Goal: Task Accomplishment & Management: Use online tool/utility

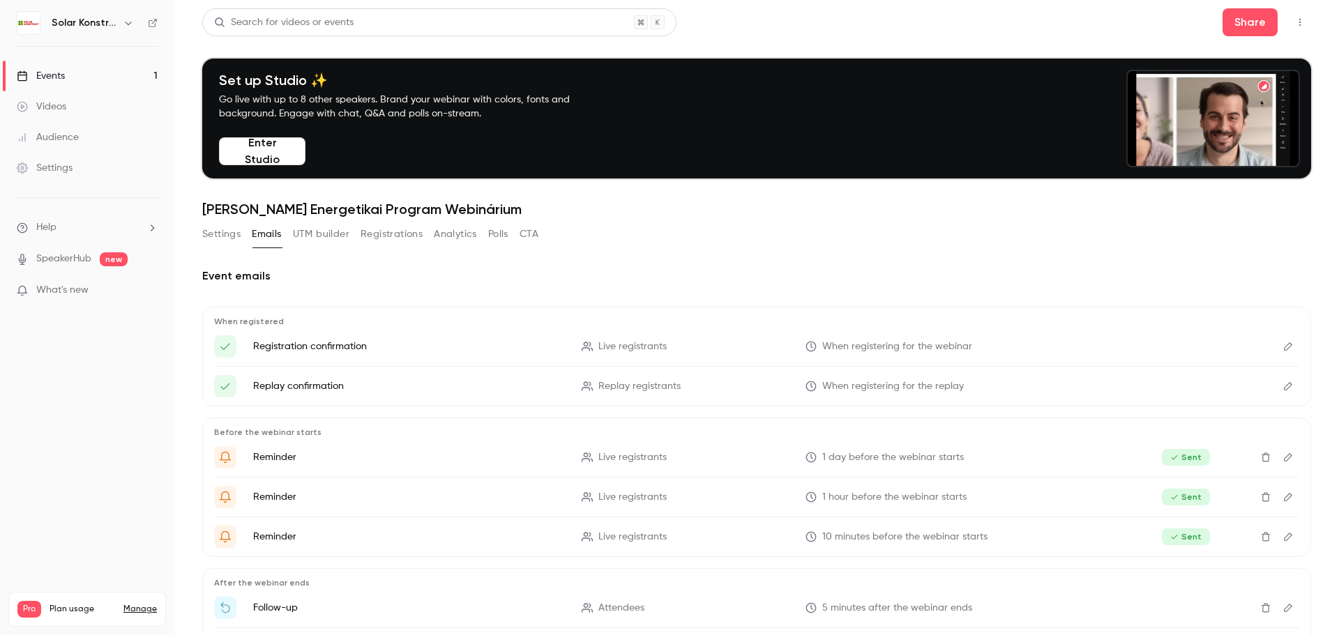
scroll to position [114, 0]
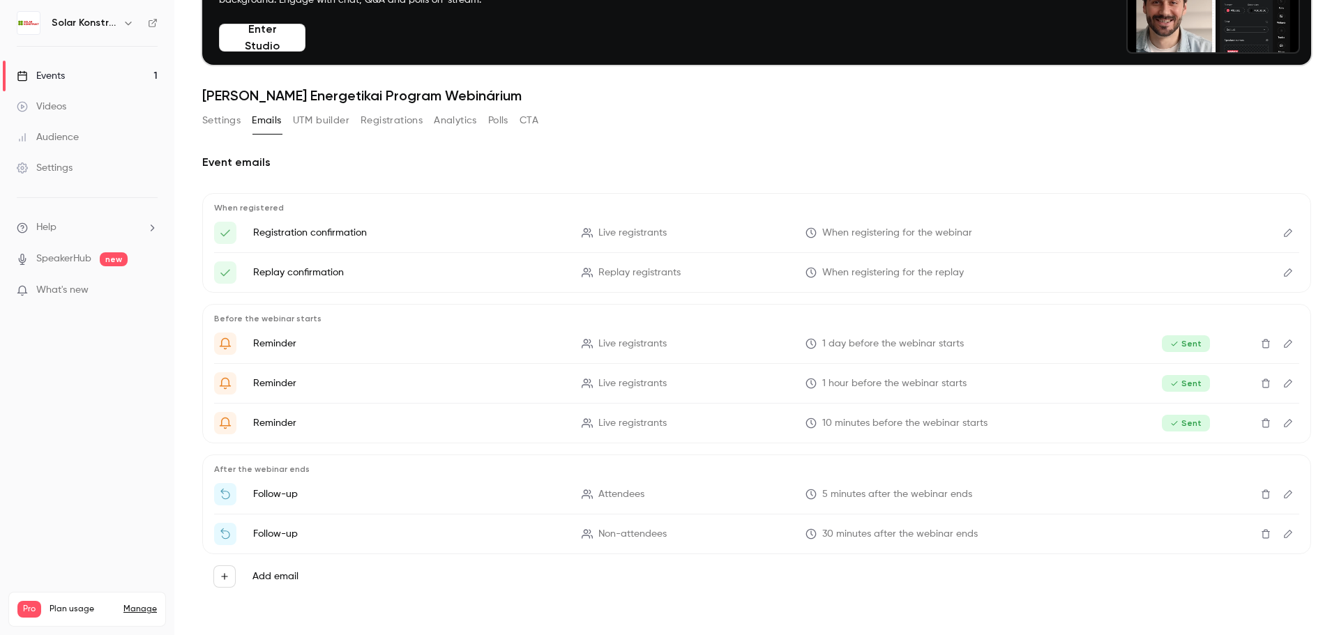
click at [55, 78] on div "Events" at bounding box center [41, 76] width 48 height 14
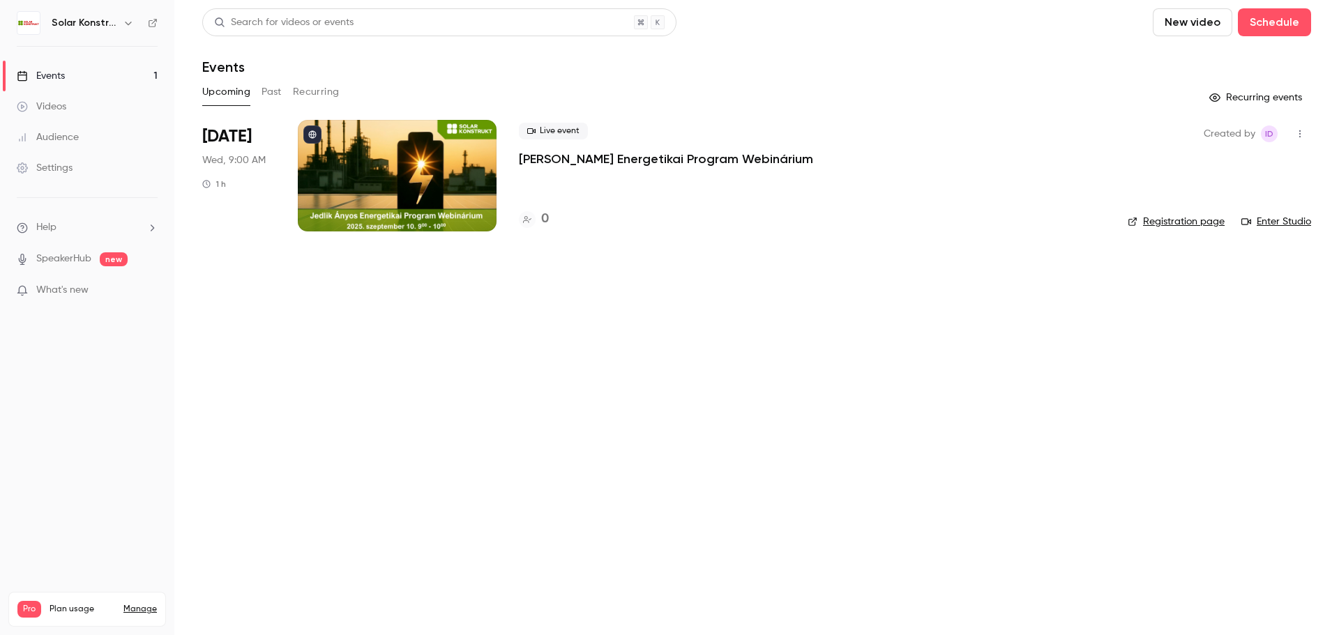
click at [1162, 222] on link "Registration page" at bounding box center [1175, 222] width 97 height 14
click at [399, 177] on div at bounding box center [397, 176] width 199 height 112
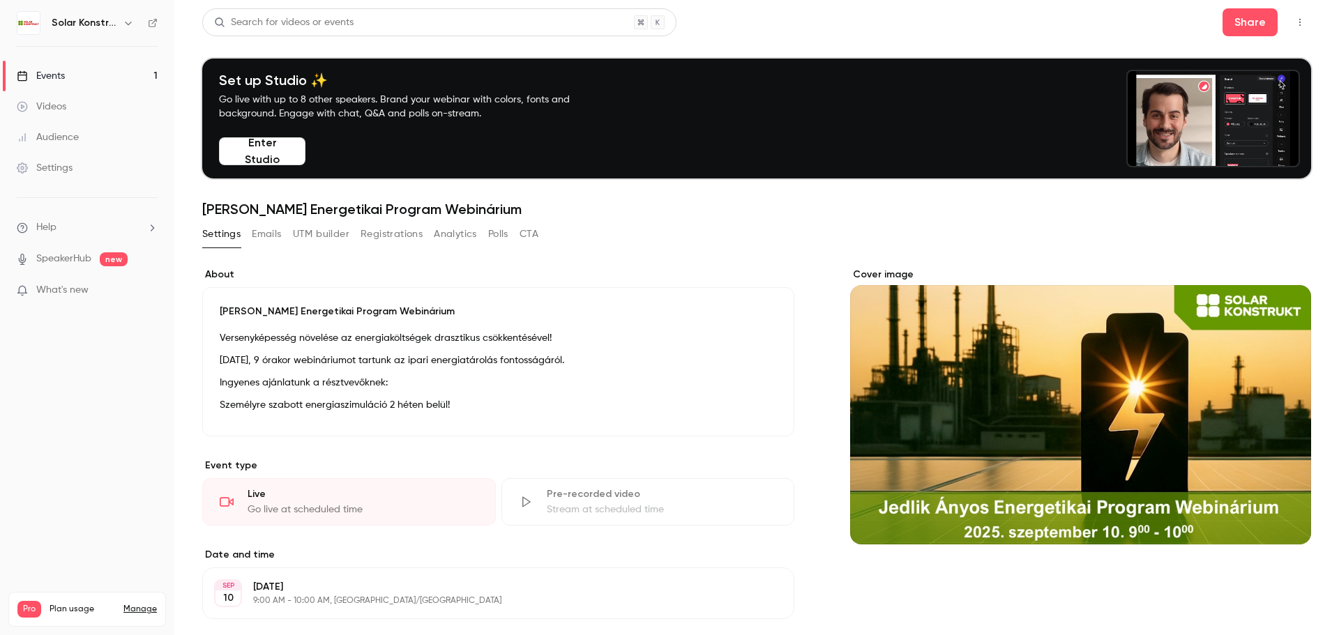
click at [398, 238] on button "Registrations" at bounding box center [391, 234] width 62 height 22
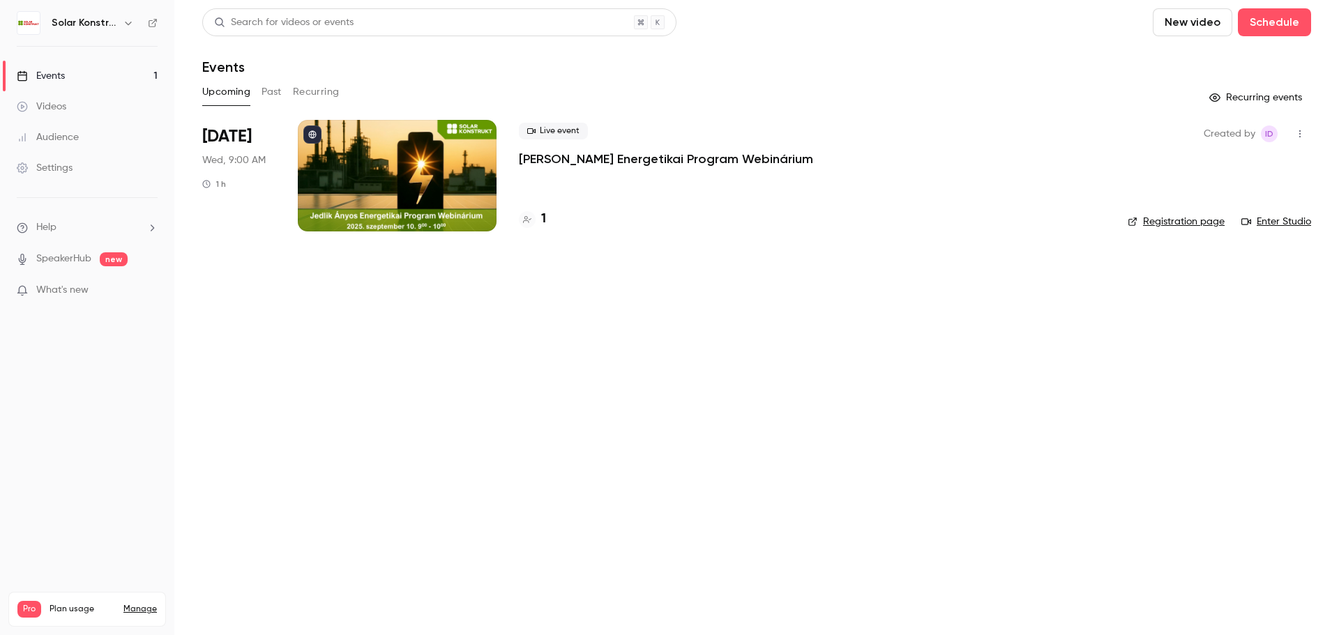
click at [457, 163] on div at bounding box center [397, 176] width 199 height 112
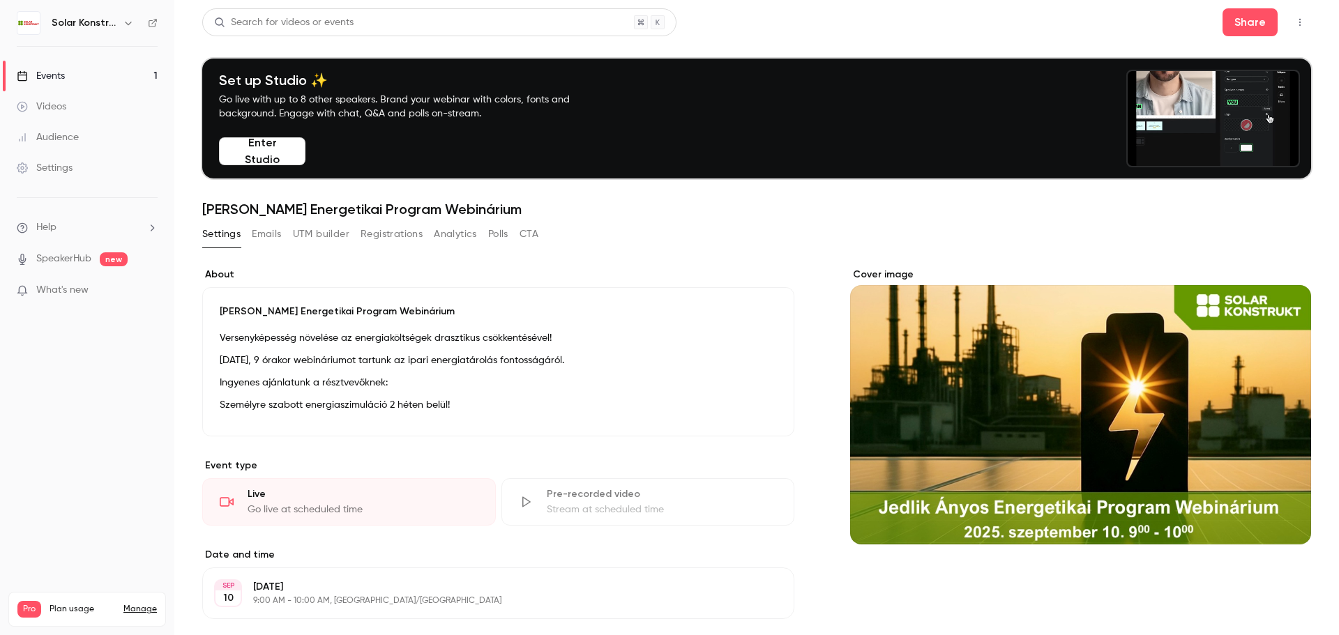
click at [383, 238] on button "Registrations" at bounding box center [391, 234] width 62 height 22
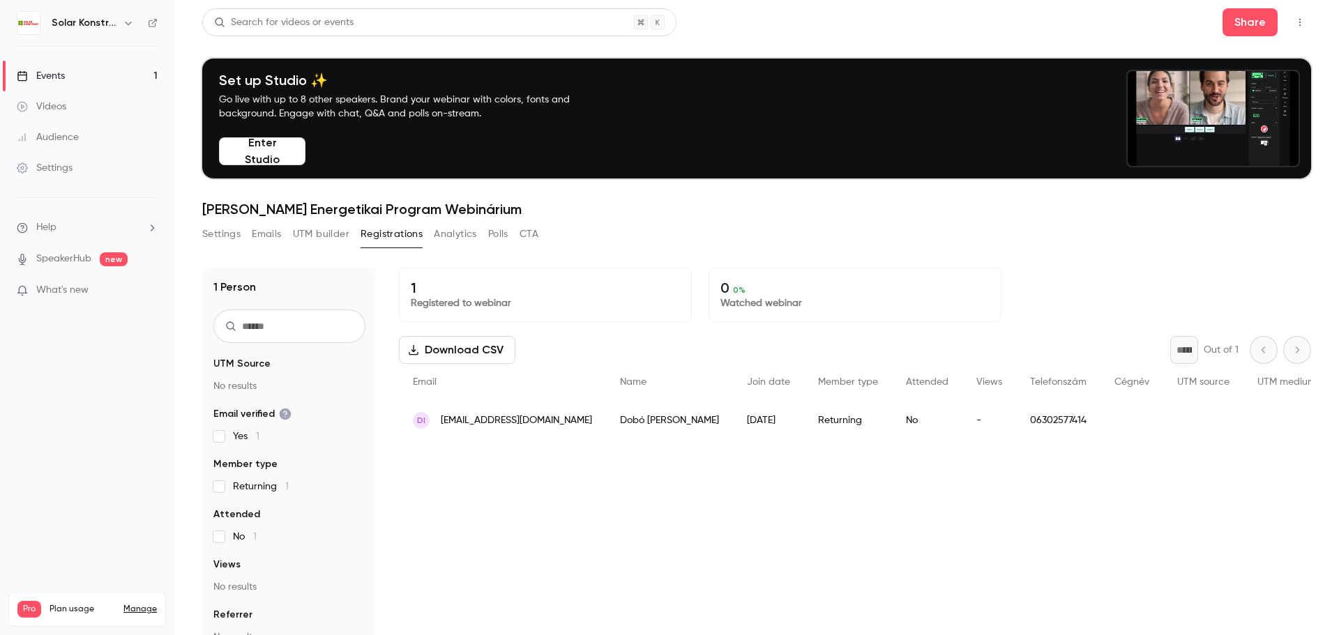
click at [1243, 429] on div "People list" at bounding box center [1286, 420] width 86 height 39
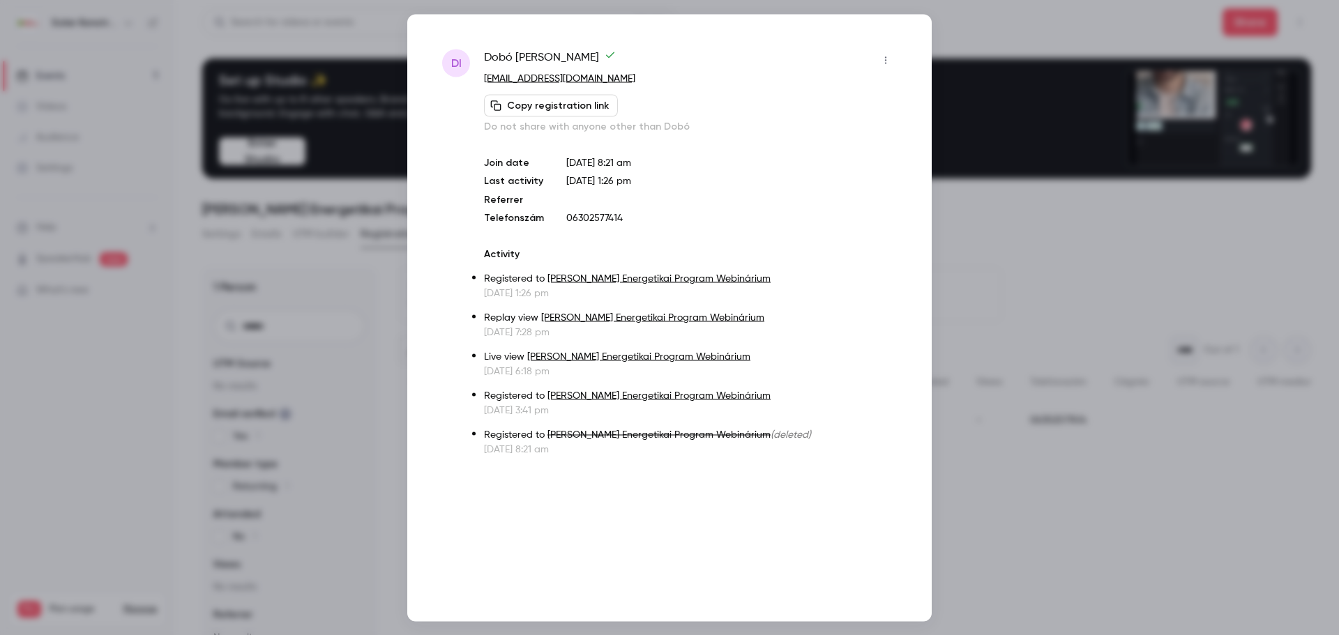
click at [536, 114] on button "Copy registration link" at bounding box center [551, 105] width 134 height 22
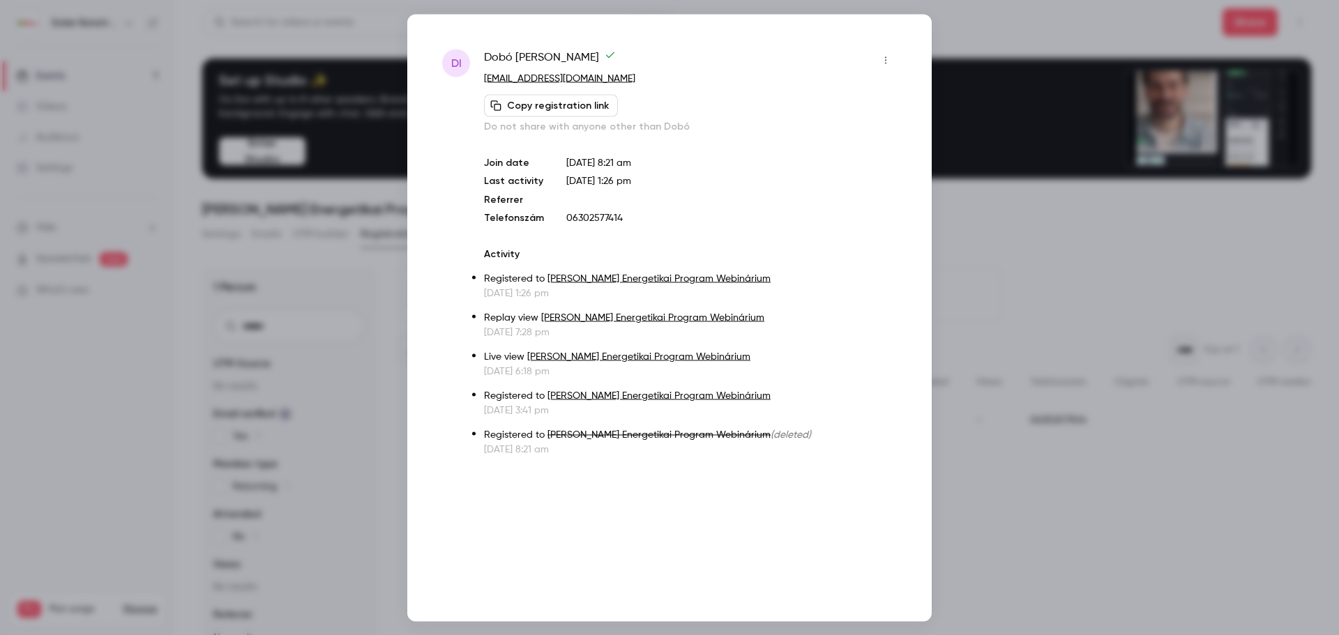
click at [889, 66] on button "button" at bounding box center [885, 60] width 22 height 22
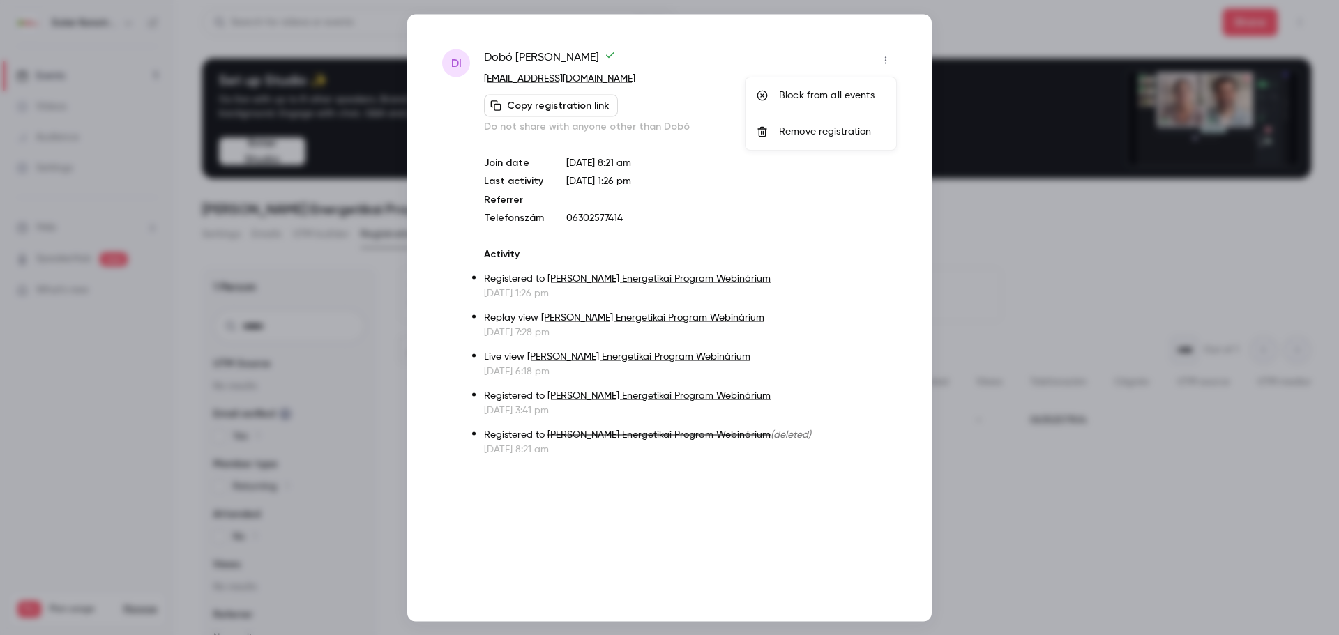
click at [834, 132] on div "Remove registration" at bounding box center [832, 132] width 106 height 14
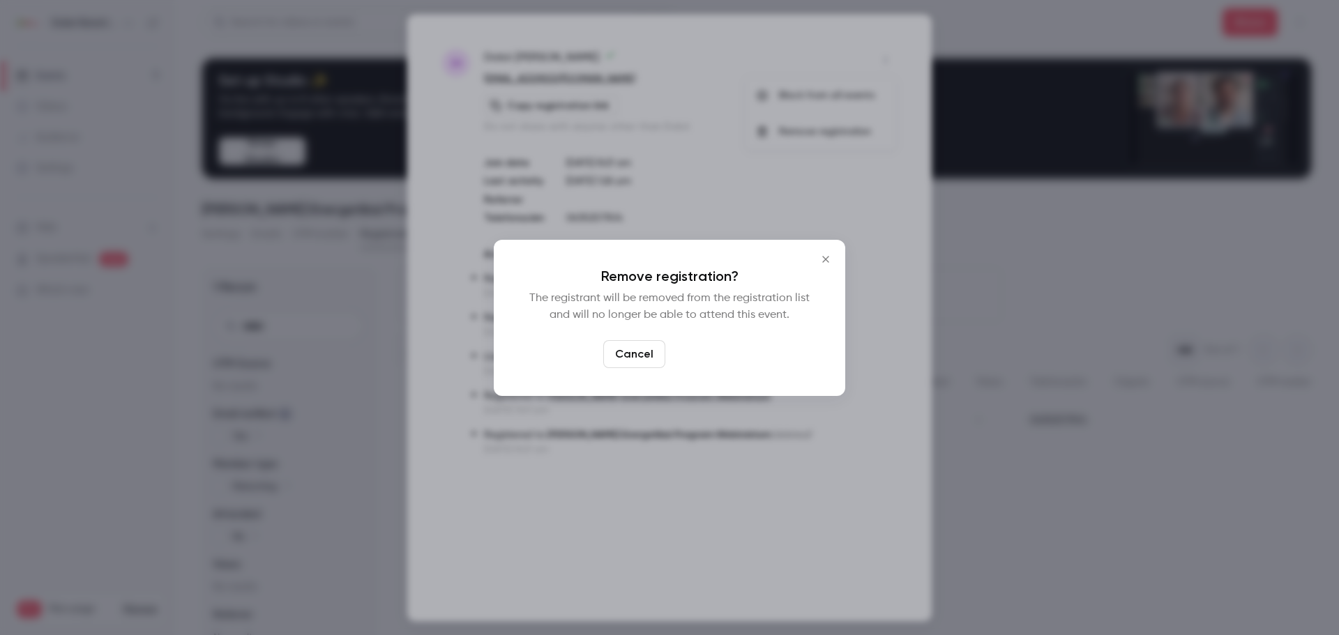
click at [706, 362] on button "Confirm" at bounding box center [704, 354] width 66 height 28
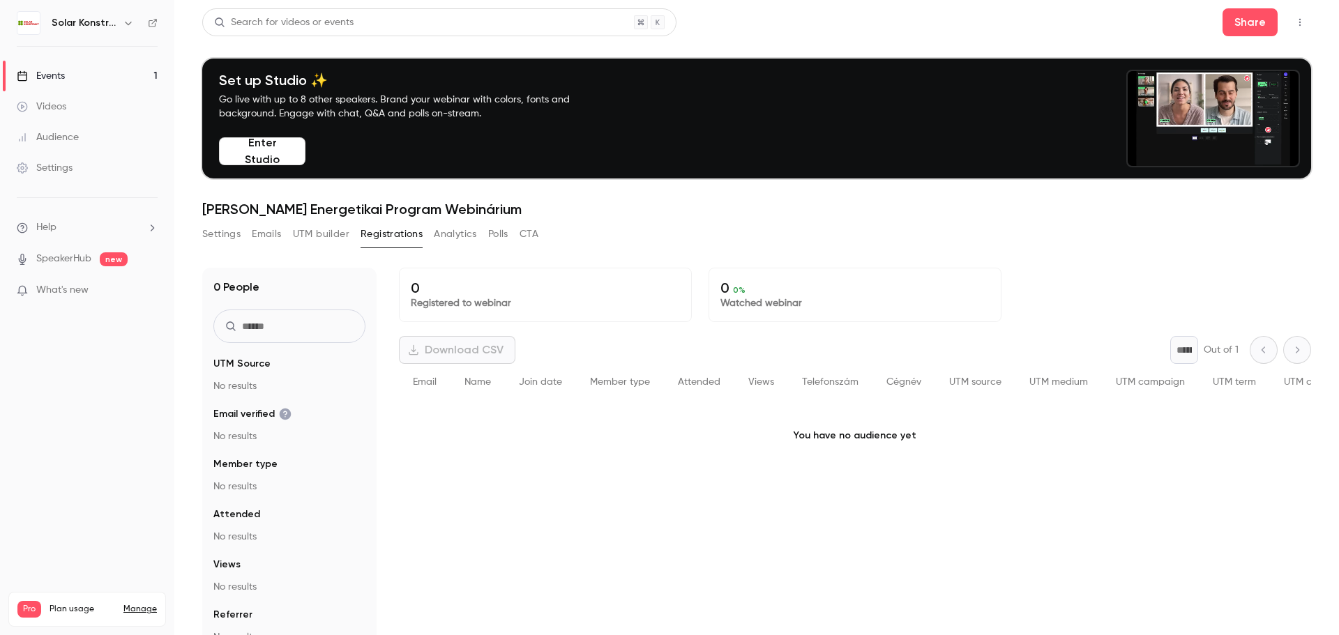
click at [668, 219] on div "Search for videos or events Share Set up Studio ✨ Go live with up to 8 other sp…" at bounding box center [756, 385] width 1109 height 755
click at [286, 153] on button "Enter Studio" at bounding box center [262, 151] width 86 height 28
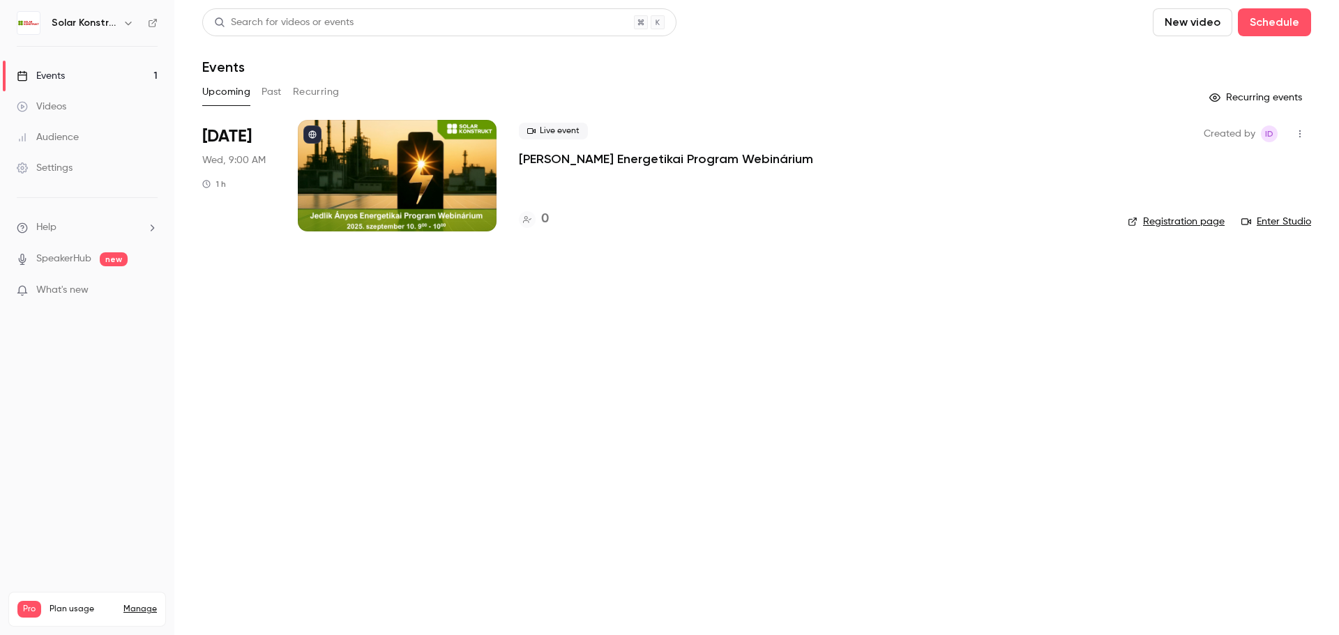
click at [488, 180] on div at bounding box center [397, 176] width 199 height 112
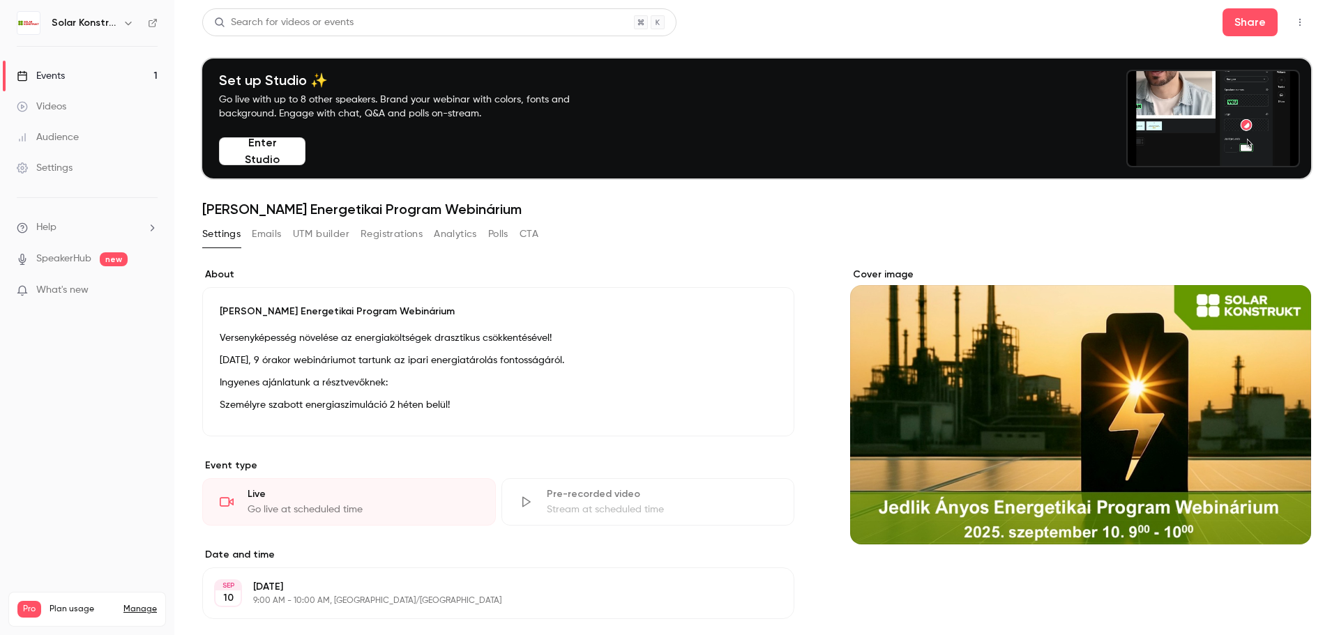
click at [35, 79] on div "Events" at bounding box center [41, 76] width 48 height 14
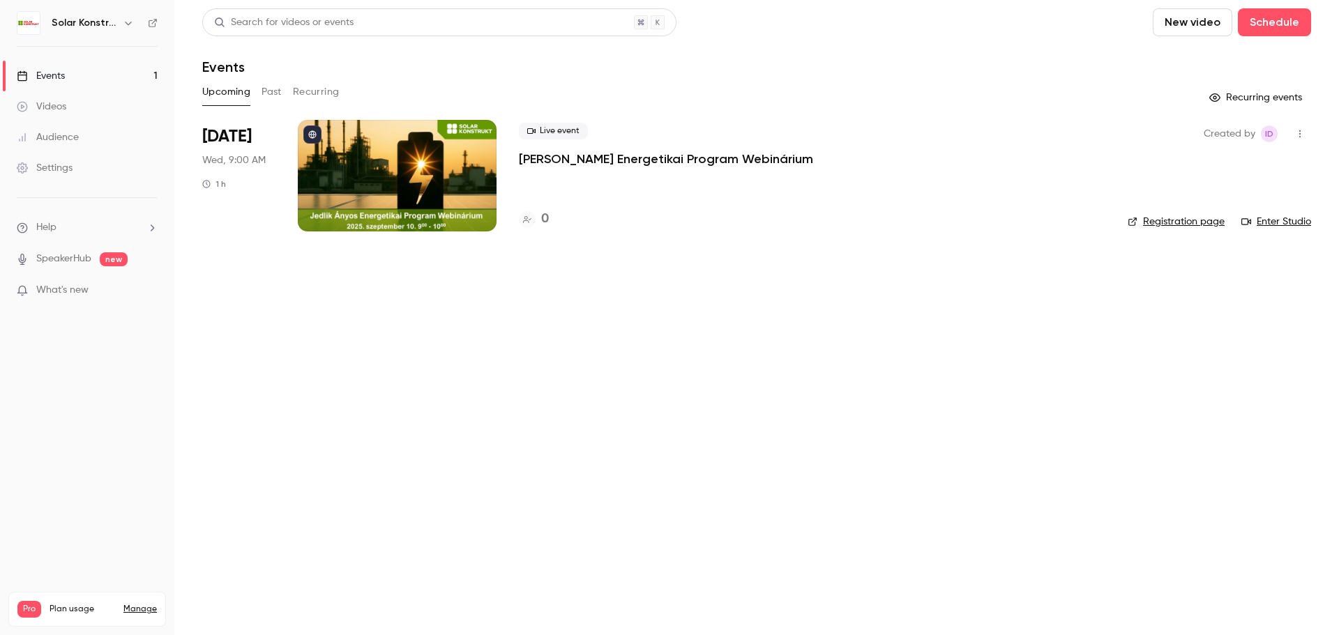
click at [438, 172] on div at bounding box center [397, 176] width 199 height 112
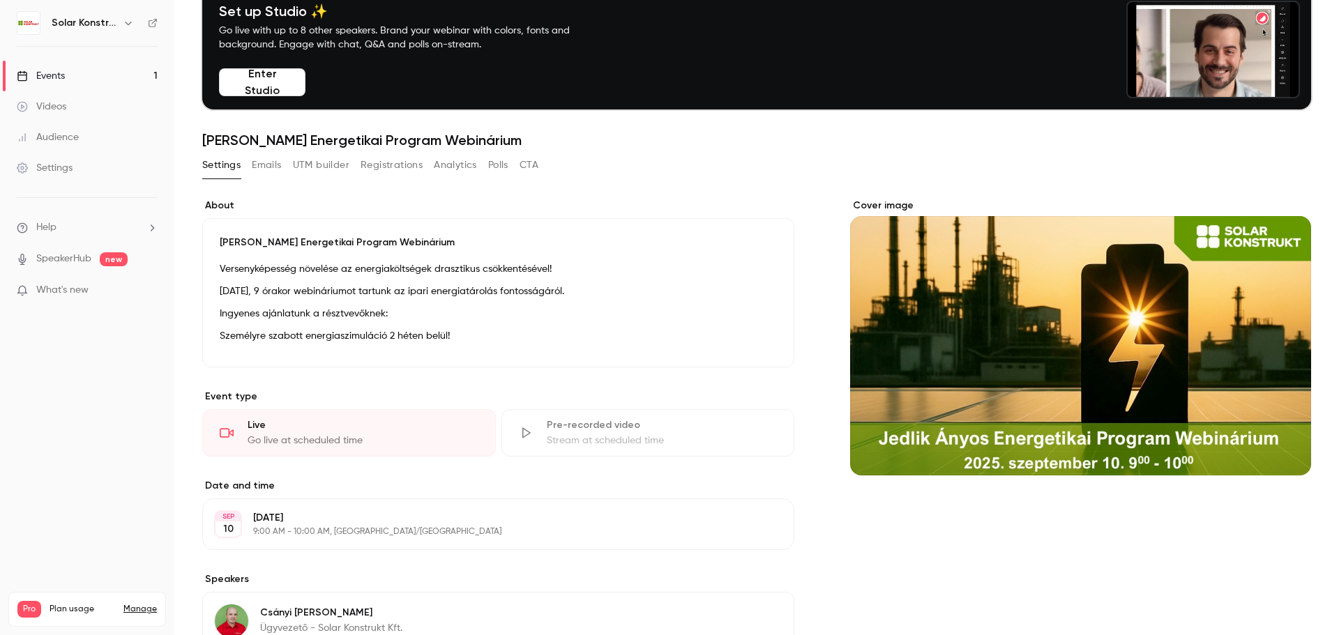
scroll to position [61, 0]
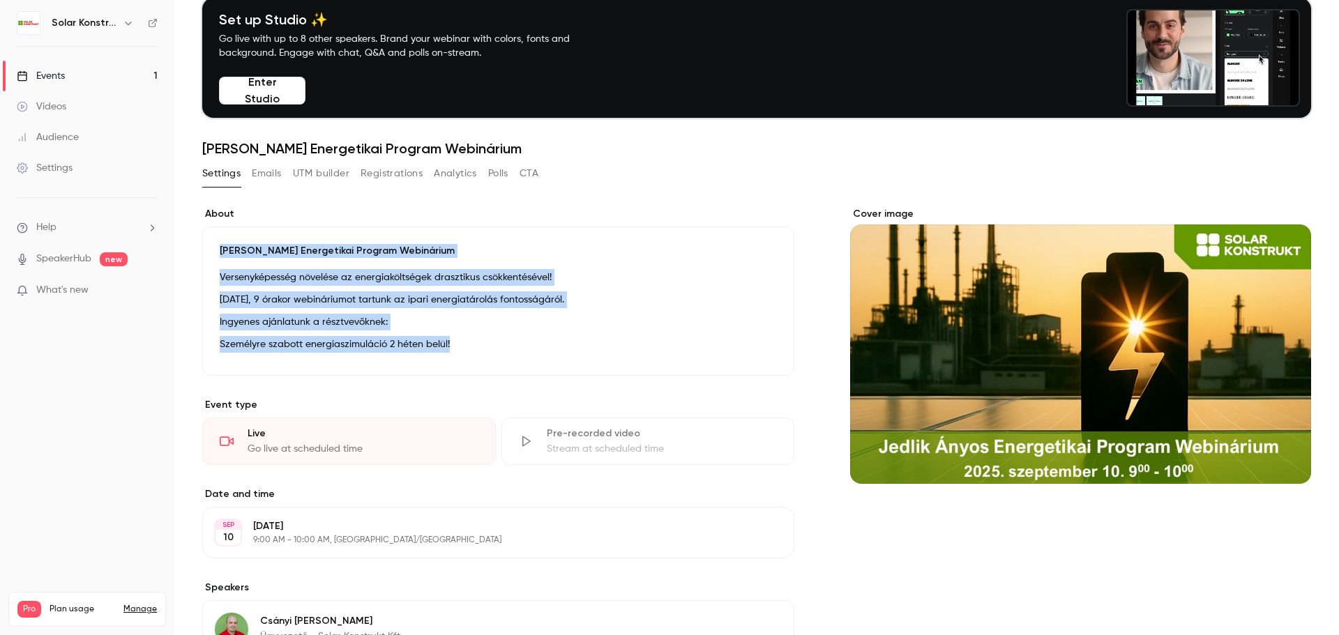
drag, startPoint x: 462, startPoint y: 345, endPoint x: 201, endPoint y: 256, distance: 276.3
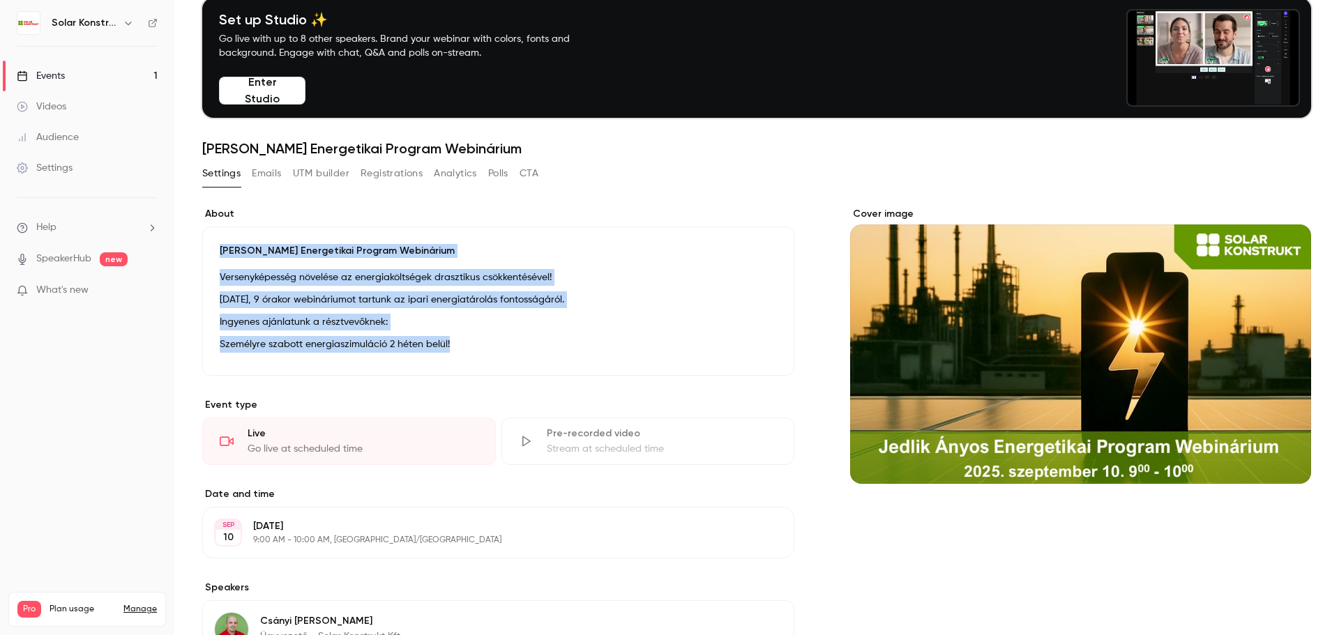
click at [201, 256] on main "Search for videos or events Share Set up Studio ✨ Go live with up to 8 other sp…" at bounding box center [756, 317] width 1164 height 635
click at [272, 168] on button "Emails" at bounding box center [266, 173] width 29 height 22
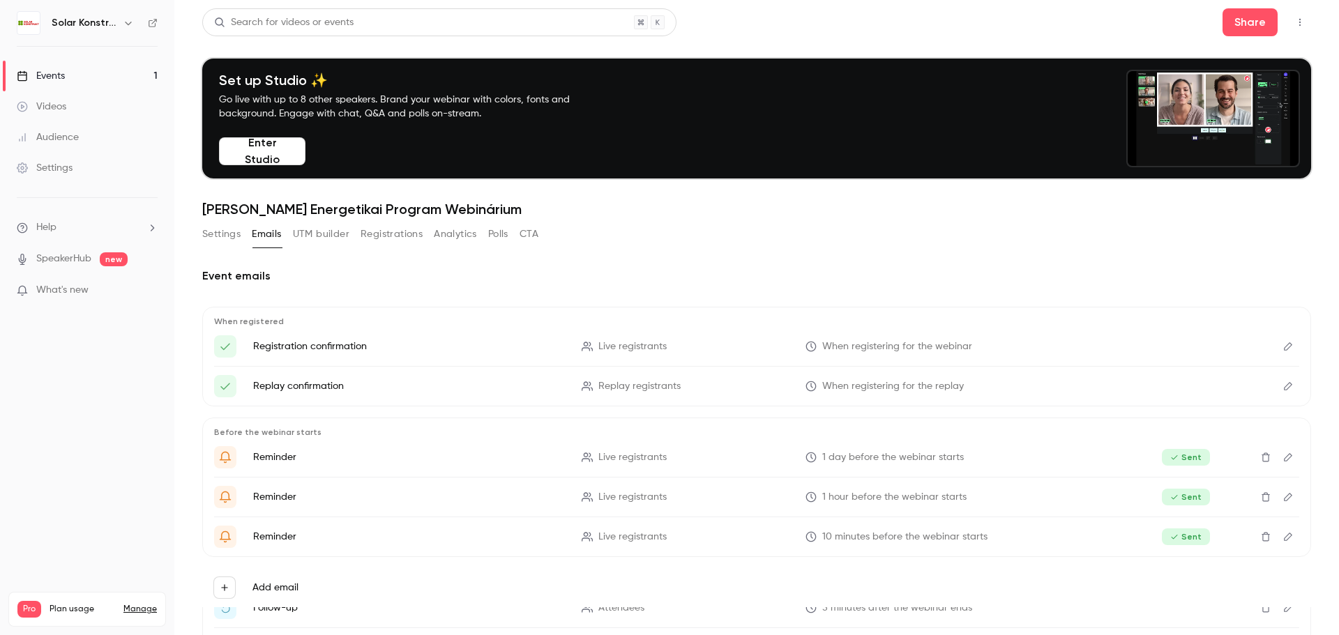
click at [1282, 347] on icon "Edit" at bounding box center [1287, 347] width 11 height 10
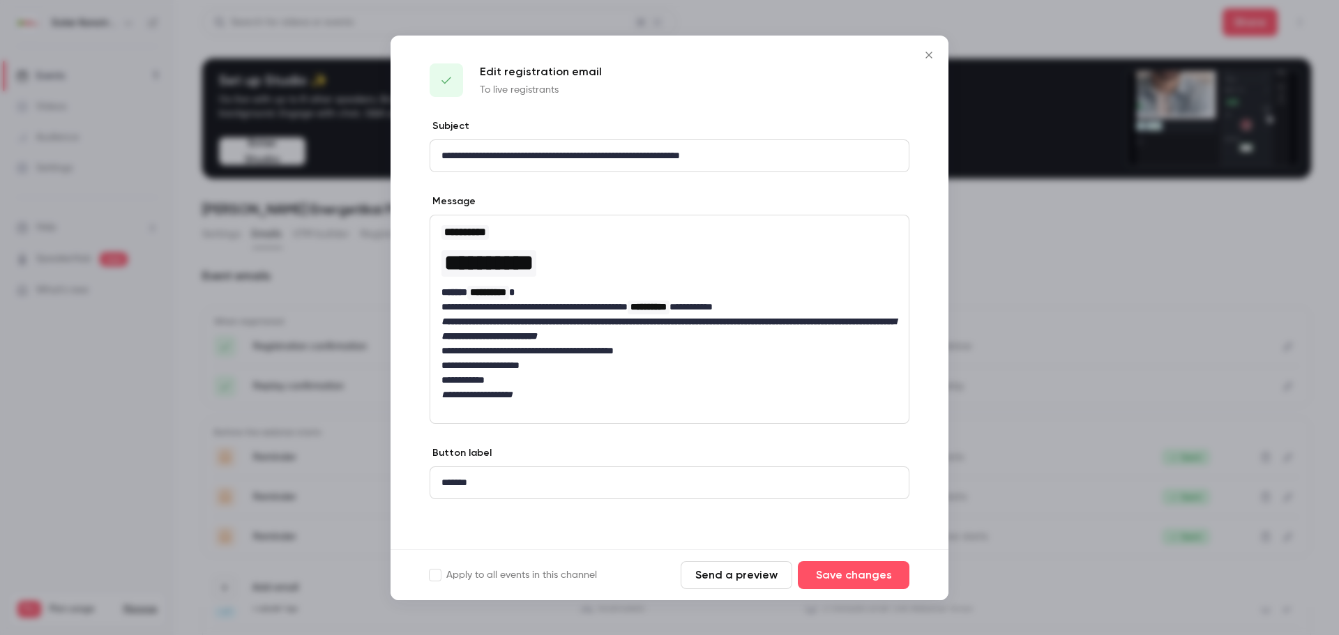
click at [653, 378] on p "**********" at bounding box center [669, 380] width 456 height 15
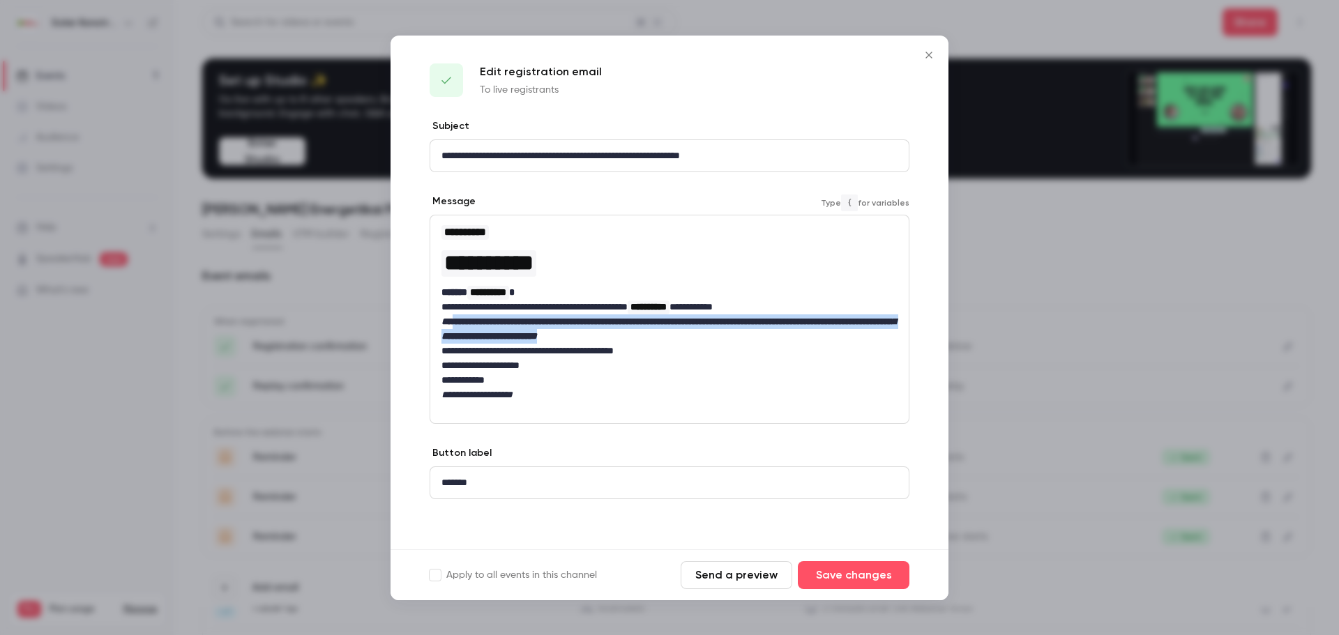
drag, startPoint x: 457, startPoint y: 319, endPoint x: 715, endPoint y: 340, distance: 259.5
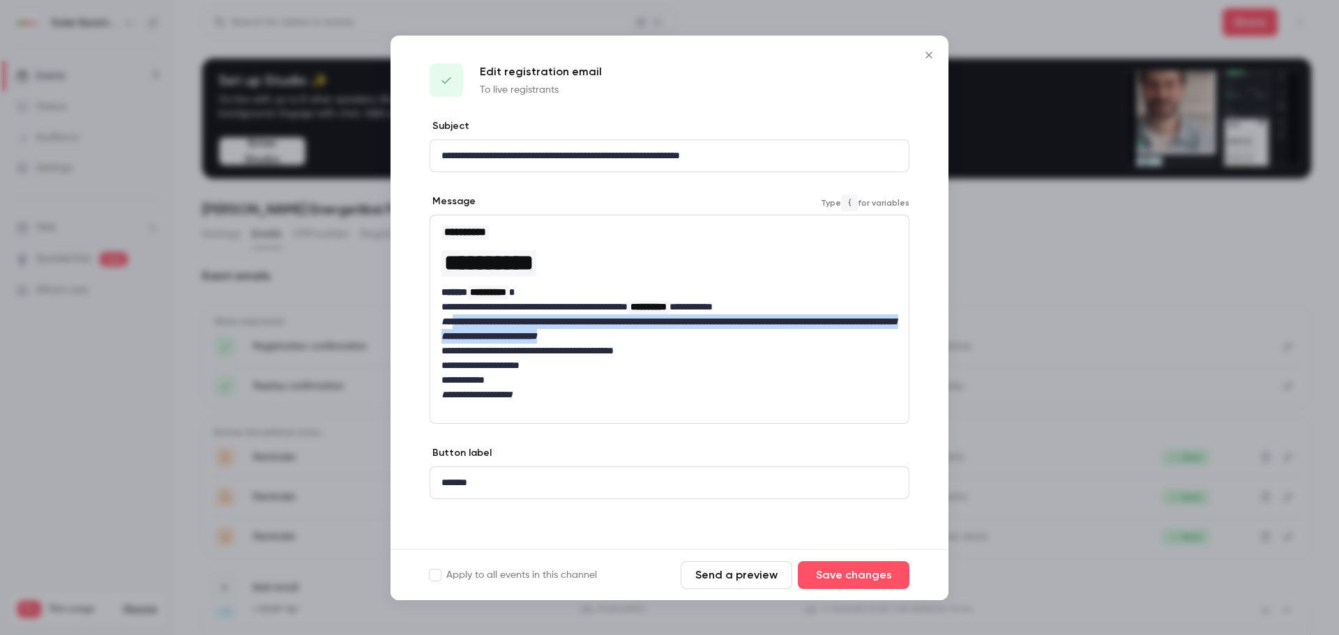
click at [715, 340] on p "**********" at bounding box center [669, 328] width 456 height 29
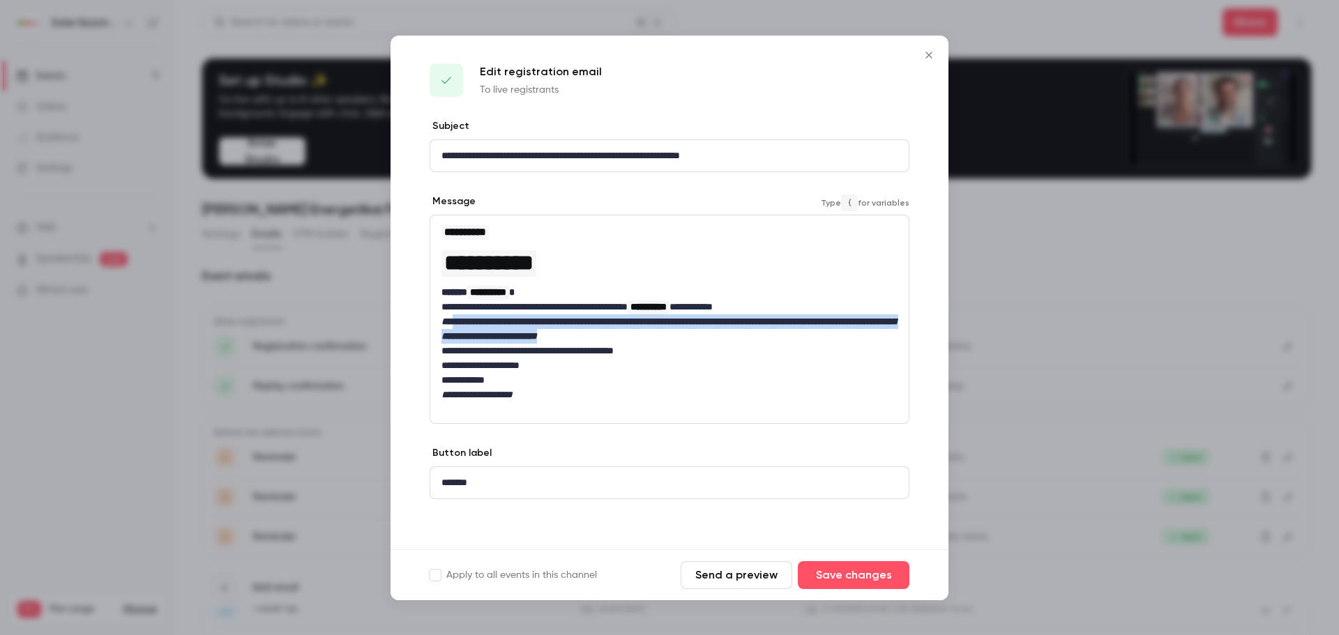
click at [717, 342] on p "**********" at bounding box center [669, 328] width 456 height 29
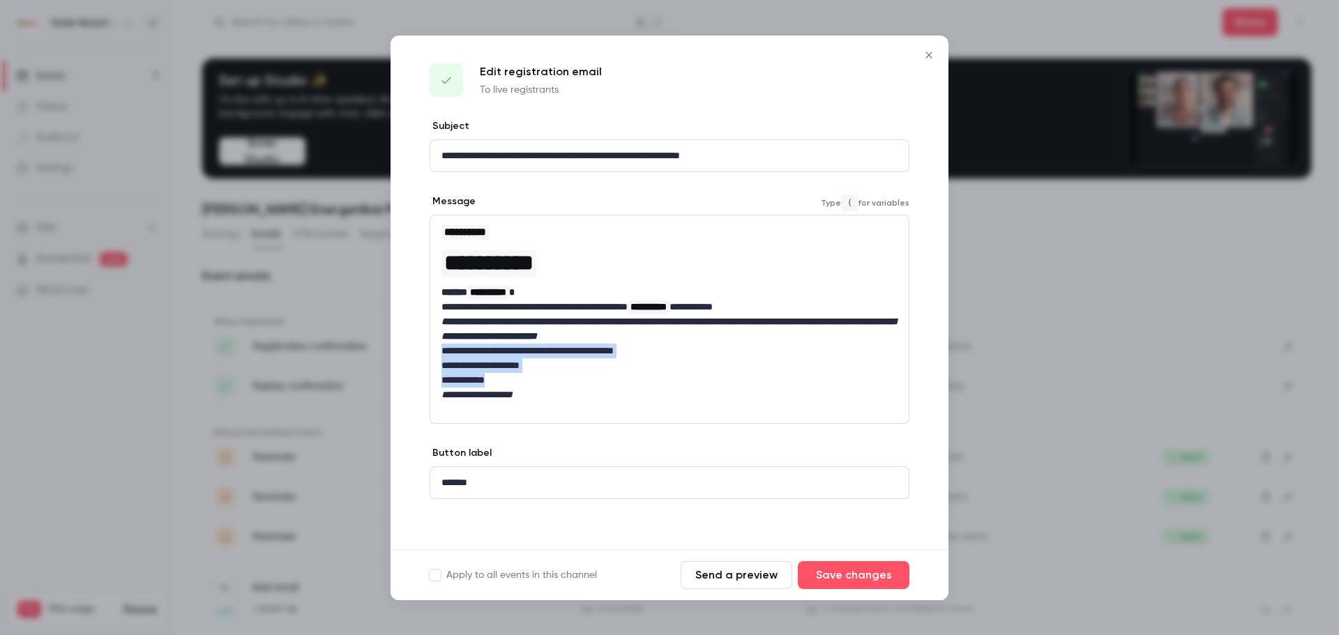
drag, startPoint x: 444, startPoint y: 353, endPoint x: 535, endPoint y: 376, distance: 93.5
click at [535, 376] on div "**********" at bounding box center [669, 312] width 478 height 195
click at [686, 386] on p "**********" at bounding box center [669, 380] width 456 height 15
click at [712, 335] on p "**********" at bounding box center [669, 328] width 456 height 29
click at [929, 50] on icon "Close" at bounding box center [928, 55] width 17 height 11
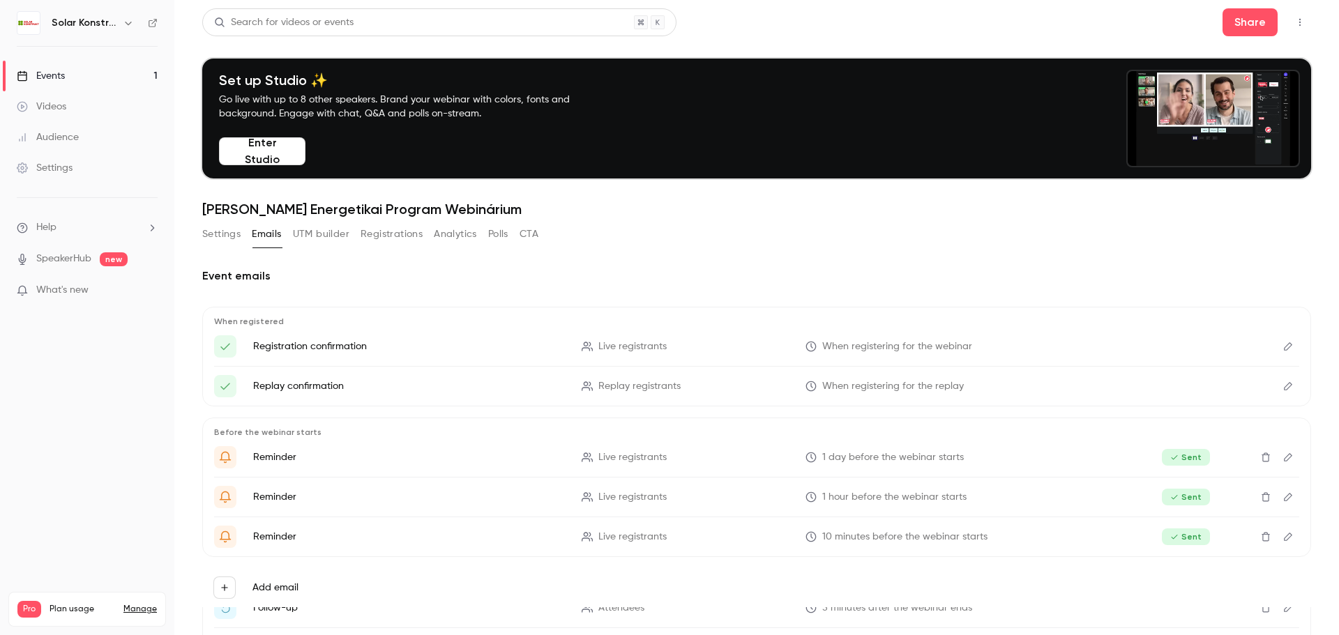
click at [1281, 393] on button "Edit" at bounding box center [1288, 386] width 22 height 22
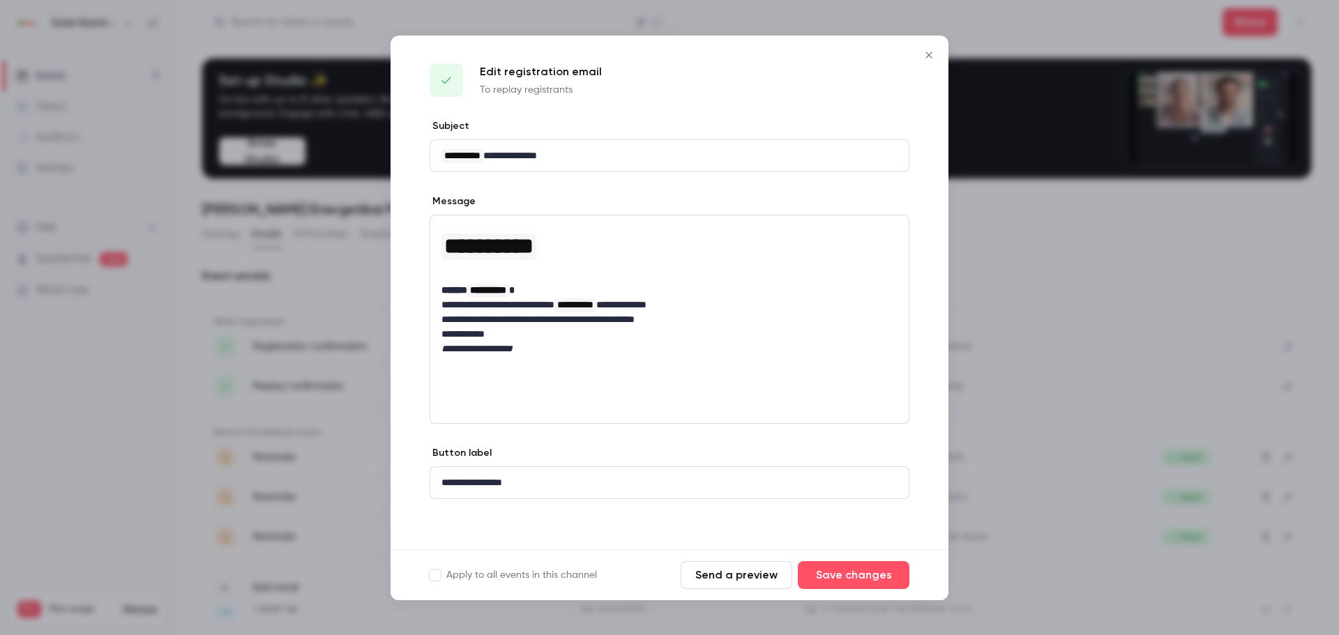
click at [927, 54] on icon "Close" at bounding box center [928, 55] width 6 height 6
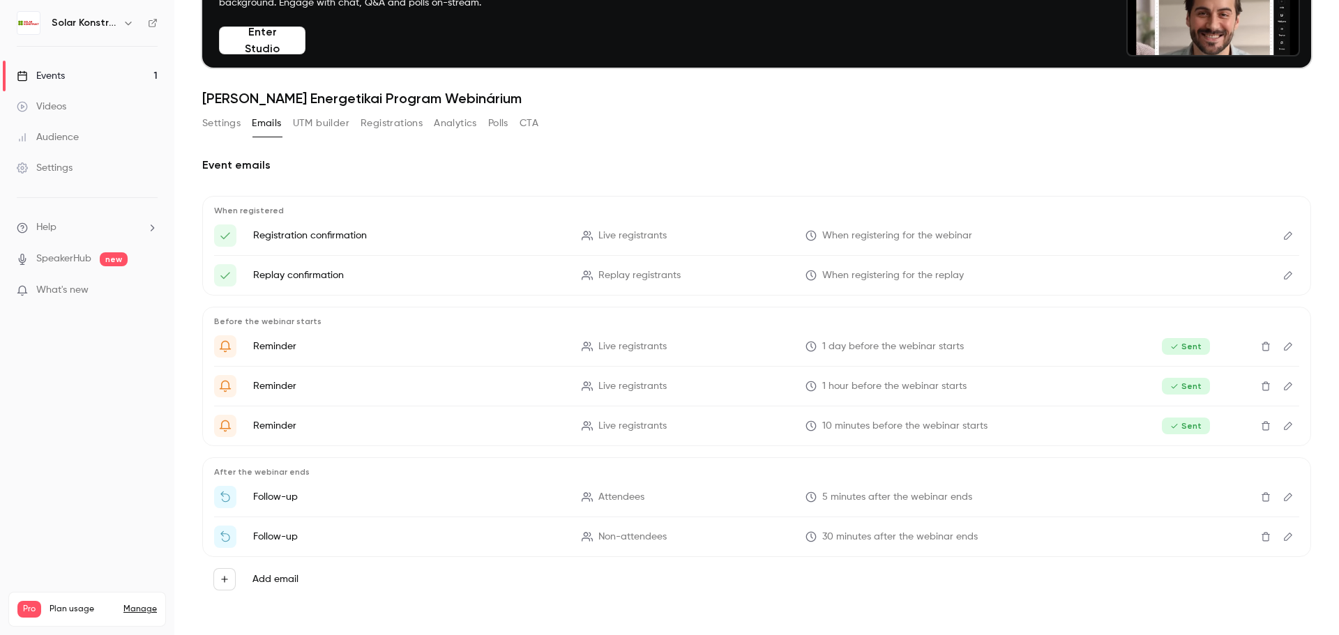
scroll to position [114, 0]
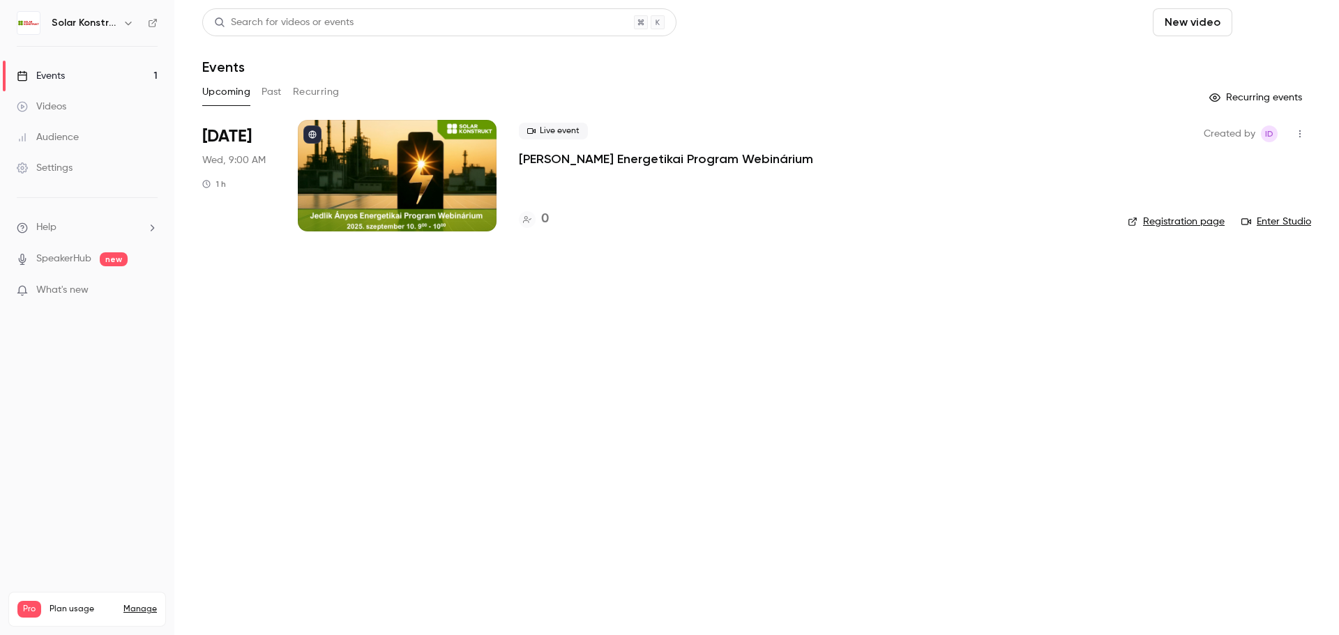
click at [1277, 17] on button "Schedule" at bounding box center [1274, 22] width 73 height 28
click at [1235, 63] on div "One time event" at bounding box center [1246, 61] width 106 height 14
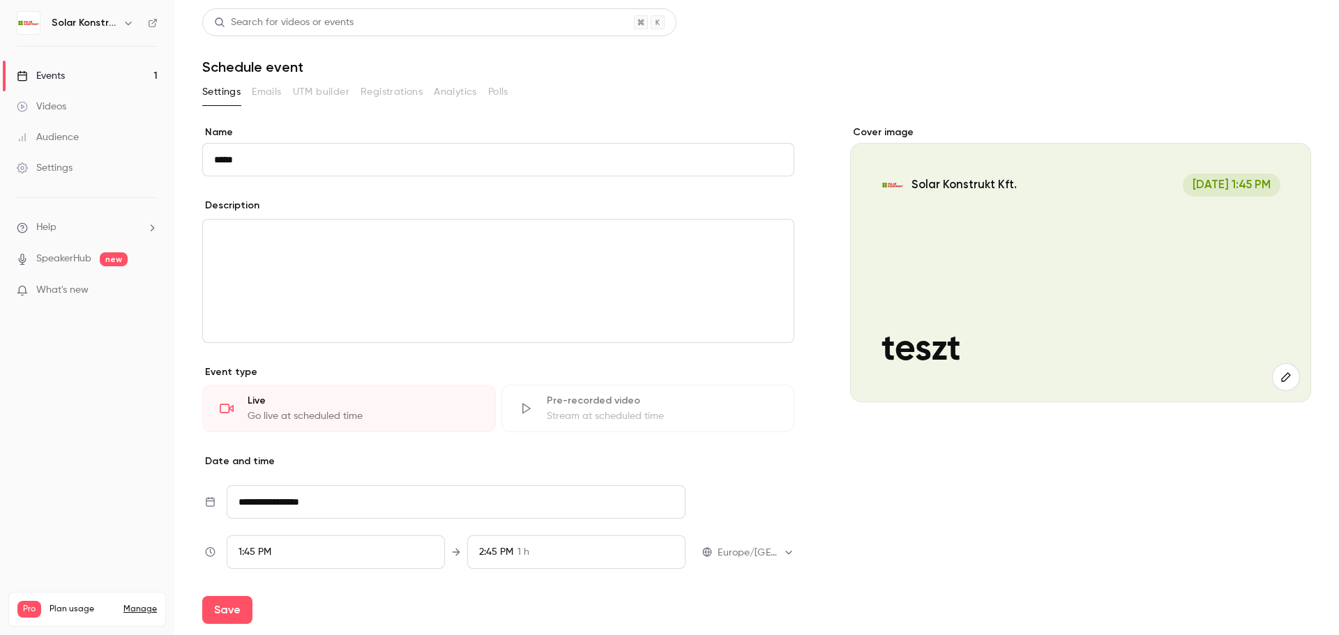
type input "*****"
click at [865, 467] on div "Cover image Solar Konstrukt Kft. Aug 21, 1:45 PM teszt" at bounding box center [1080, 415] width 461 height 581
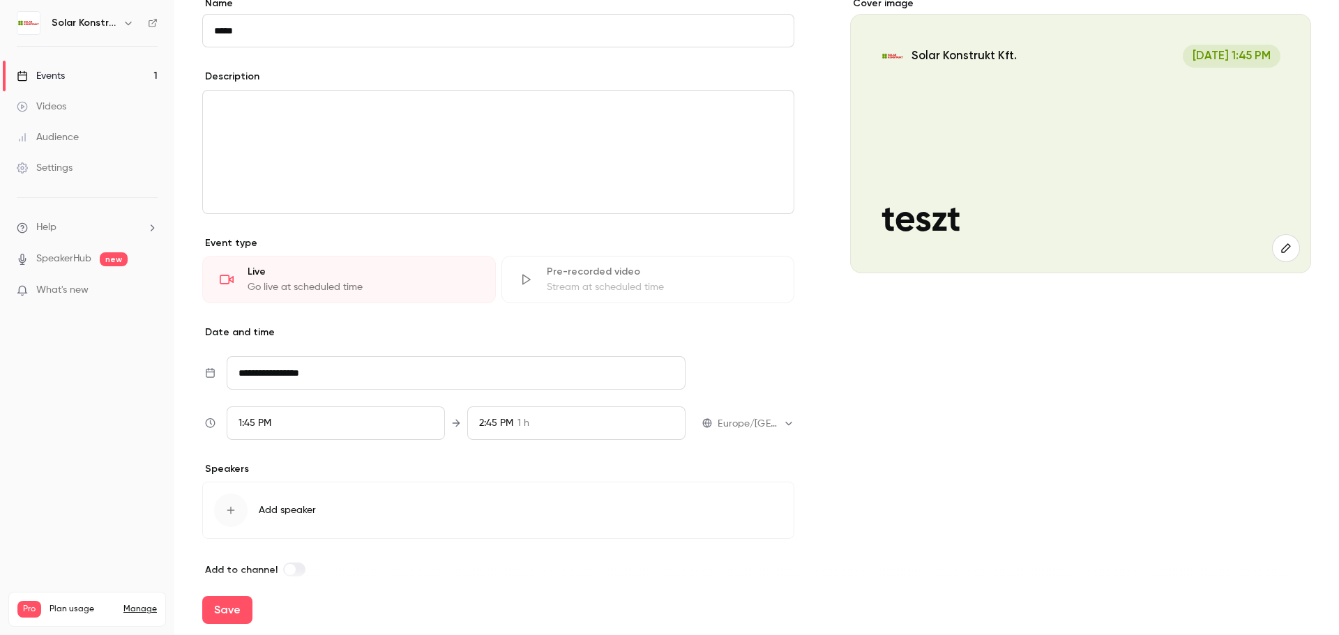
scroll to position [144, 0]
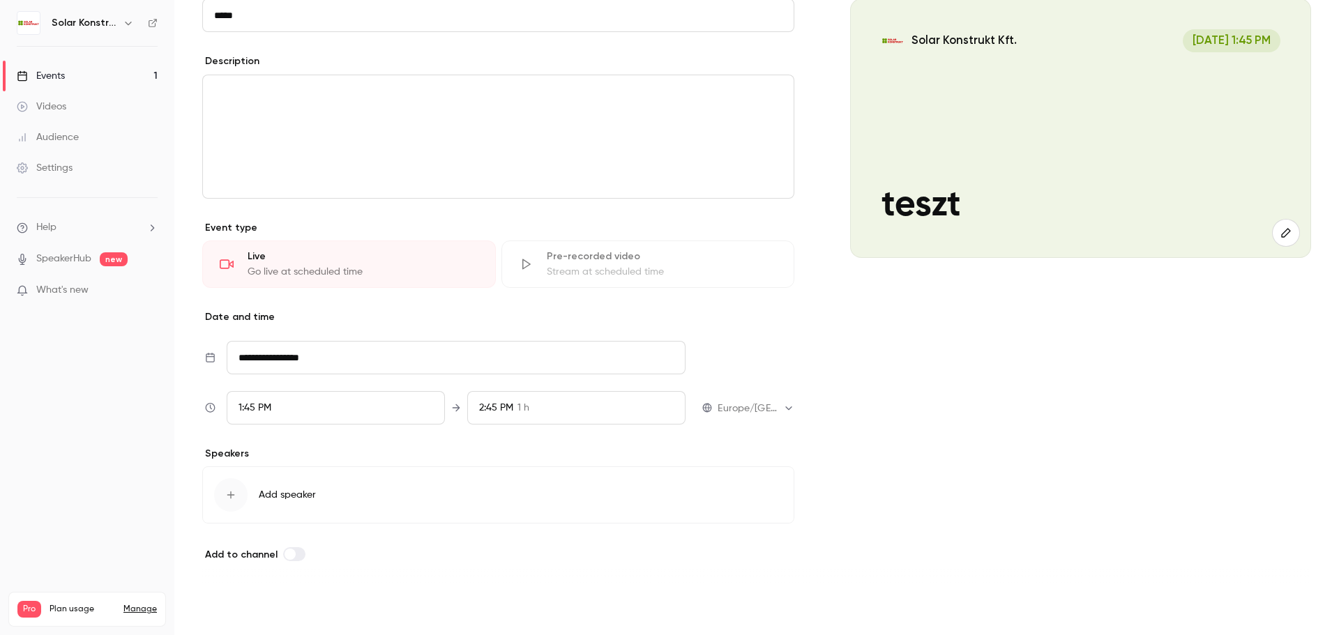
click at [236, 600] on button "Save" at bounding box center [227, 610] width 50 height 28
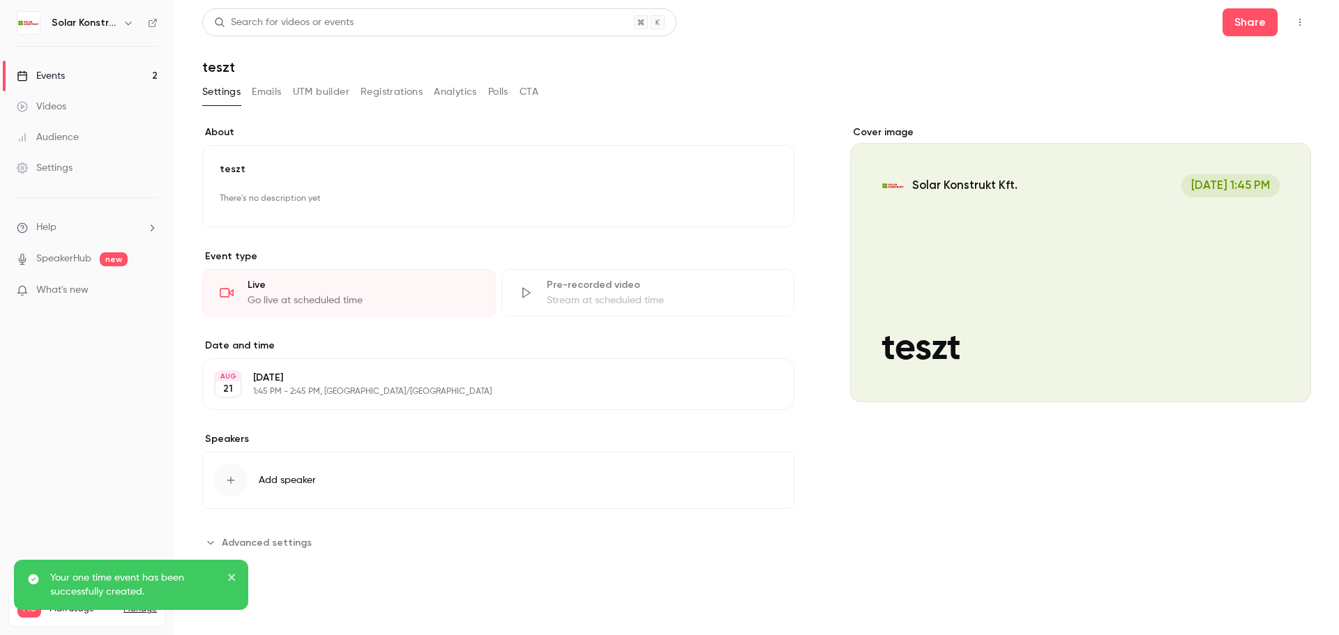
click at [267, 541] on span "Advanced settings" at bounding box center [267, 542] width 90 height 15
